Goal: Task Accomplishment & Management: Complete application form

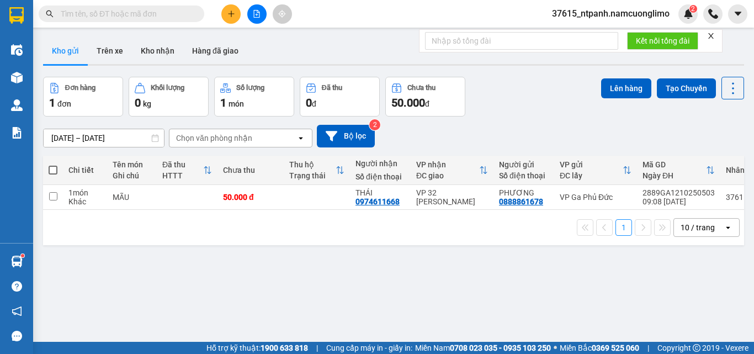
click at [200, 319] on div "ver 1.8.146 Kho gửi Trên xe Kho nhận Hàng đã giao Đơn hàng 1 đơn Khối lượng 0 k…" at bounding box center [394, 210] width 710 height 354
click at [228, 15] on icon "plus" at bounding box center [231, 14] width 8 height 8
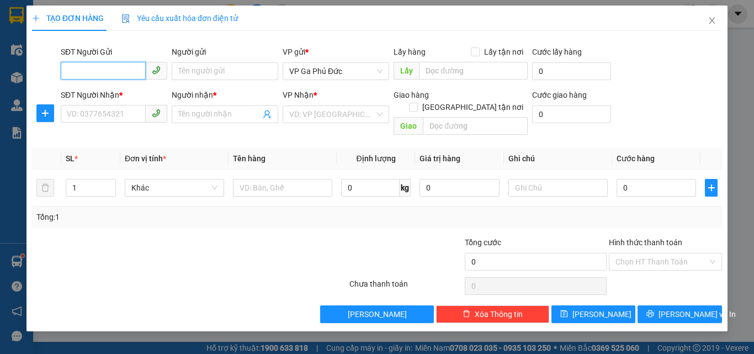
click at [96, 76] on input "SĐT Người Gửi" at bounding box center [103, 71] width 85 height 18
type input "0987603468"
click at [106, 95] on div "0987603468 - LÝ" at bounding box center [113, 93] width 93 height 12
type input "LÝ"
type input "0987603468"
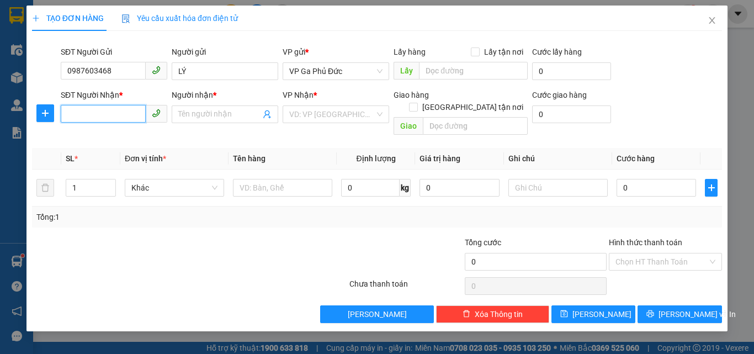
click at [107, 111] on input "SĐT Người Nhận *" at bounding box center [103, 114] width 85 height 18
click at [127, 152] on div "0987106188 - QUỲNH" at bounding box center [113, 154] width 93 height 12
type input "0987106188"
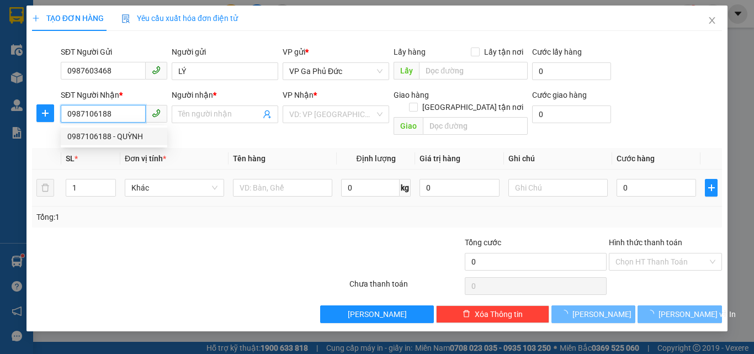
type input "QUỲNH"
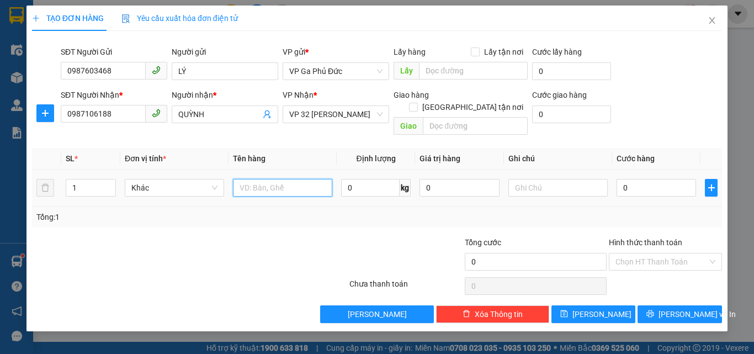
click at [266, 179] on input "text" at bounding box center [282, 188] width 99 height 18
type input "VAI"
click at [618, 179] on input "0" at bounding box center [655, 188] width 79 height 18
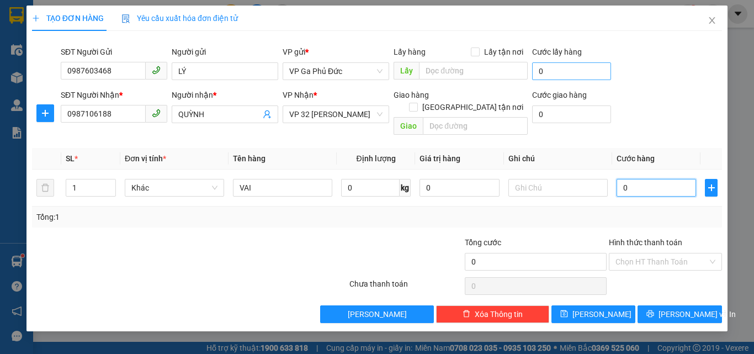
type input "4"
type input "40"
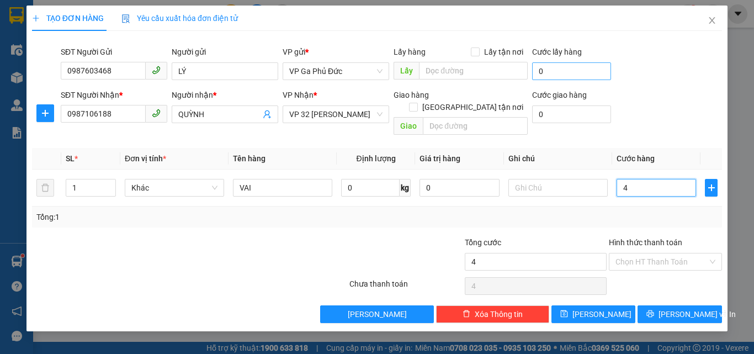
type input "40"
type input "40.000"
click at [670, 308] on span "[PERSON_NAME] và In" at bounding box center [696, 314] width 77 height 12
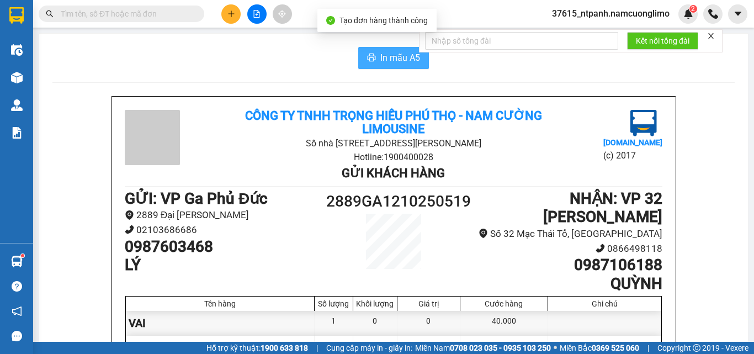
click at [389, 60] on span "In mẫu A5" at bounding box center [400, 58] width 40 height 14
